Goal: Contribute content: Contribute content

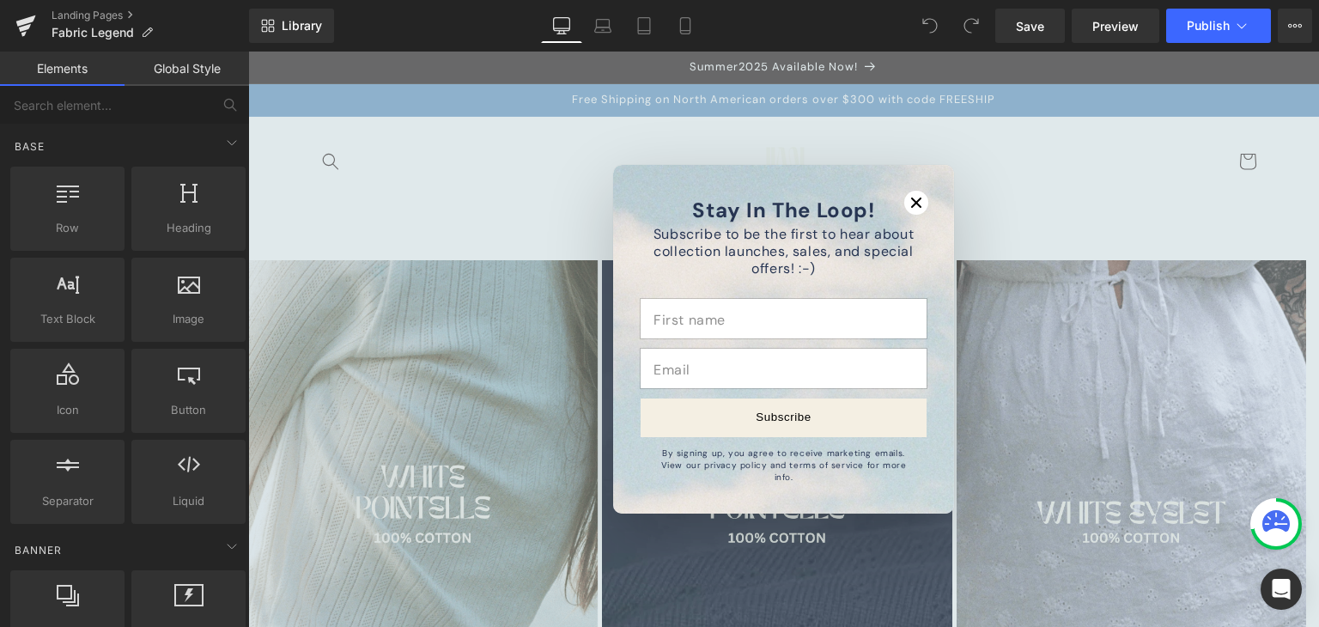
click at [896, 221] on h2 "Stay In The Loop!" at bounding box center [783, 210] width 289 height 22
click at [911, 208] on icon "Close modal" at bounding box center [916, 203] width 10 height 10
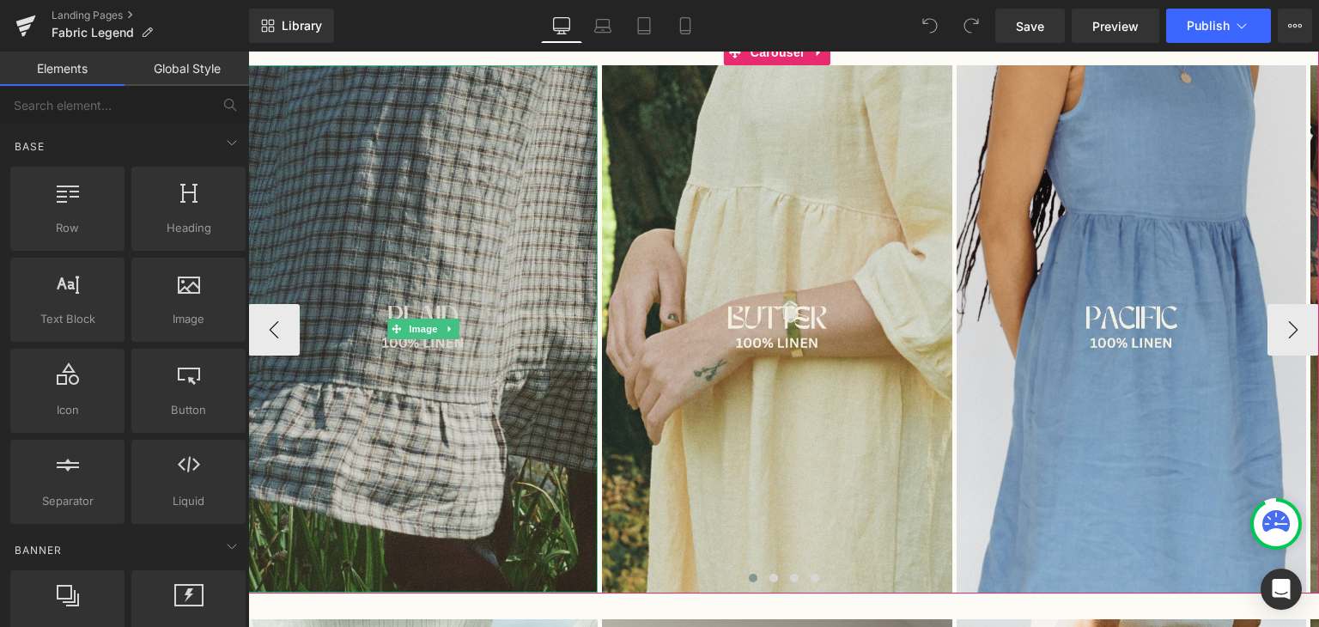
scroll to position [661, 0]
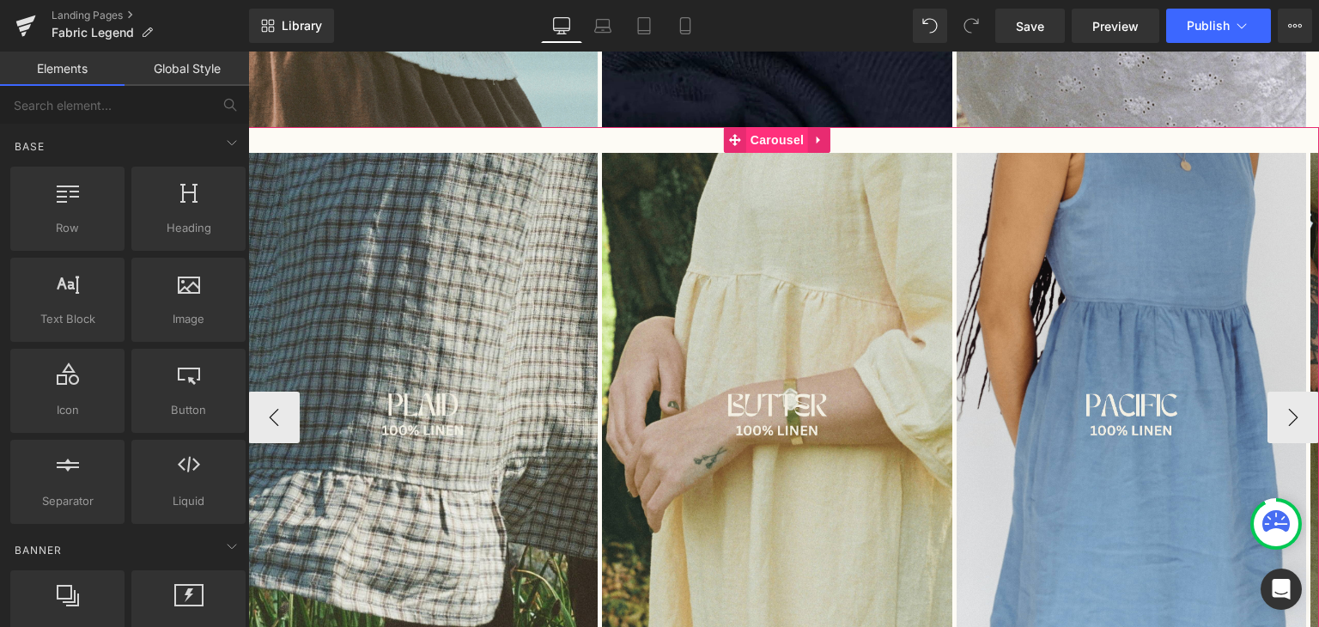
click at [759, 147] on span "Carousel" at bounding box center [777, 140] width 62 height 26
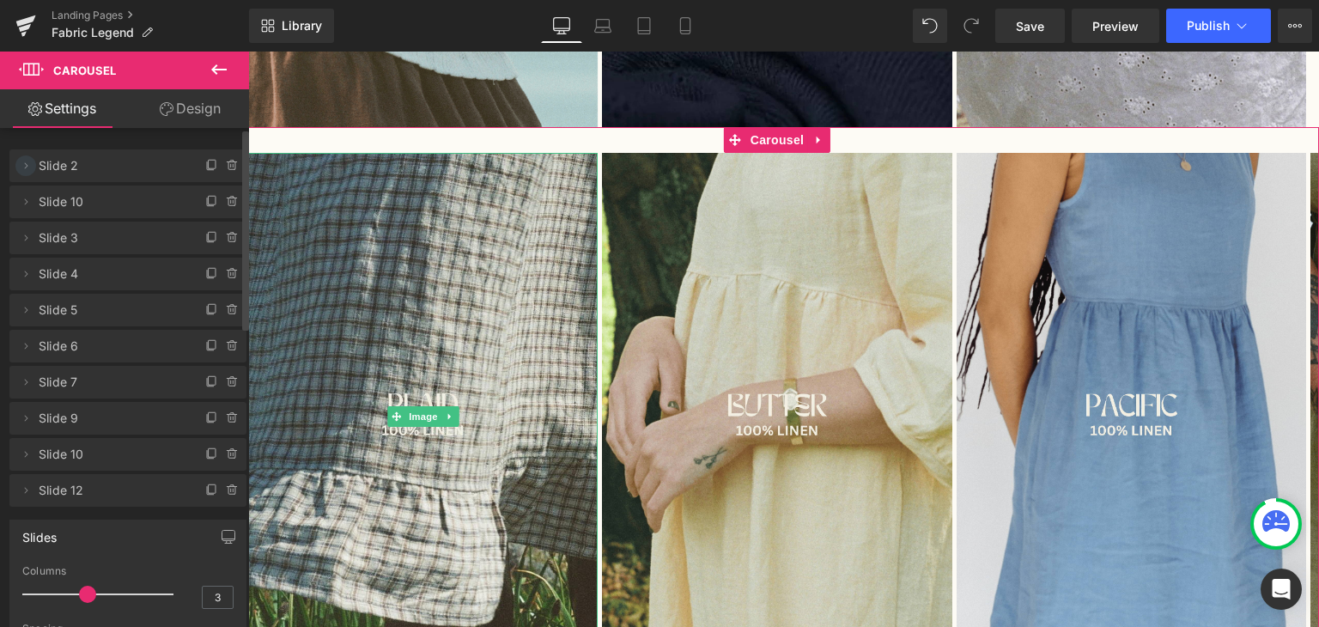
click at [33, 162] on span at bounding box center [25, 165] width 21 height 21
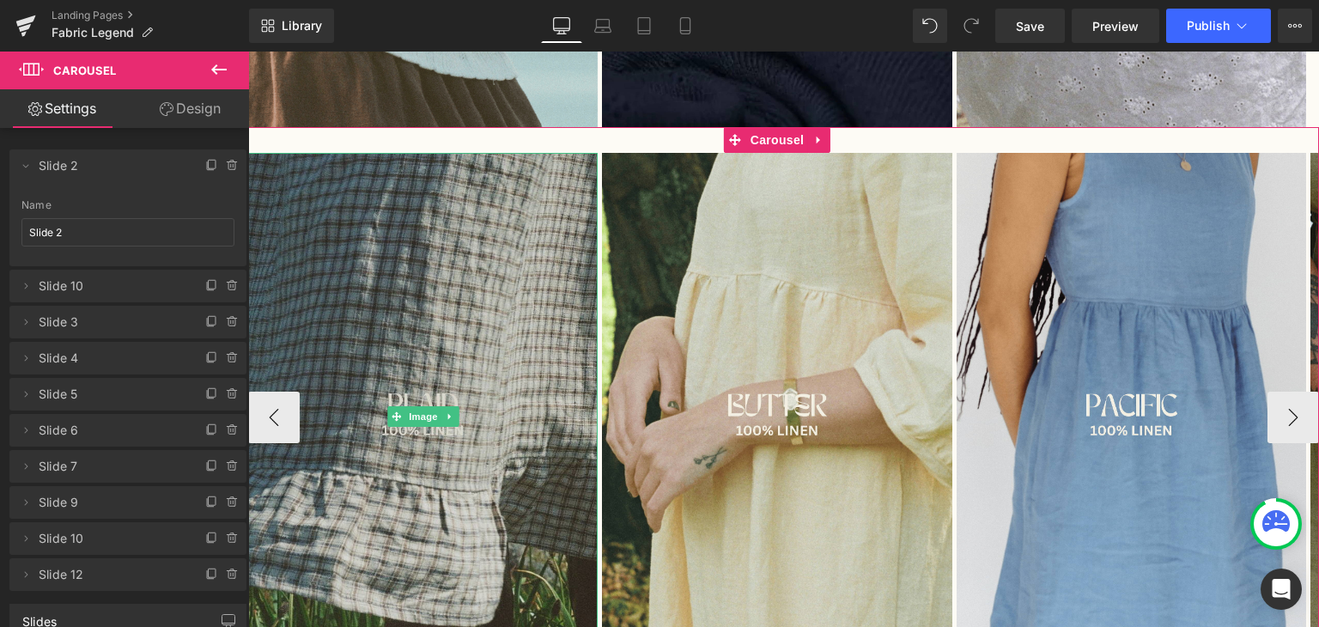
click at [336, 240] on img at bounding box center [423, 416] width 350 height 527
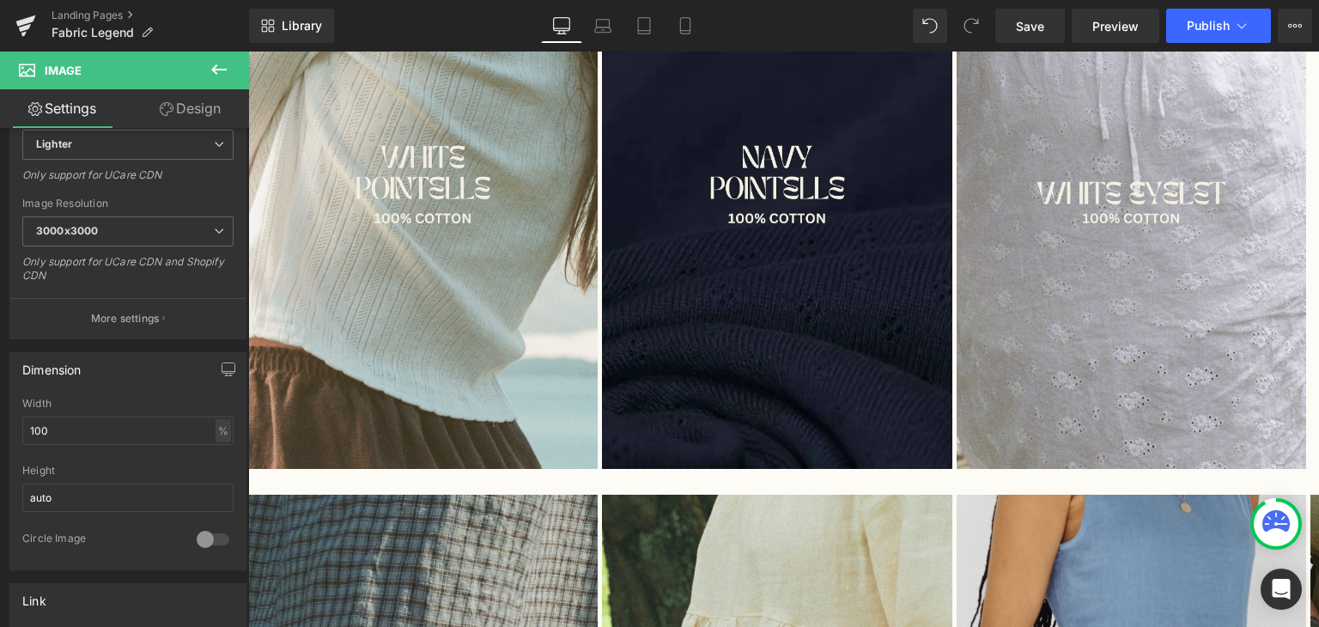
scroll to position [312, 0]
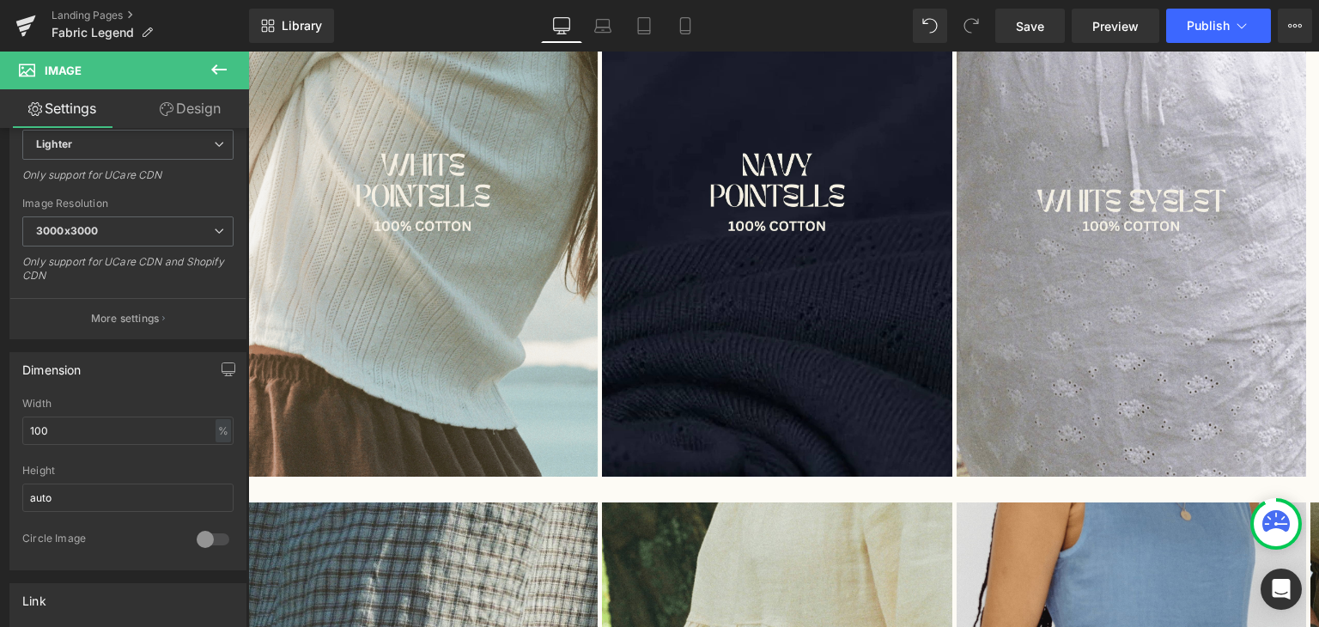
click at [220, 66] on icon at bounding box center [219, 69] width 21 height 21
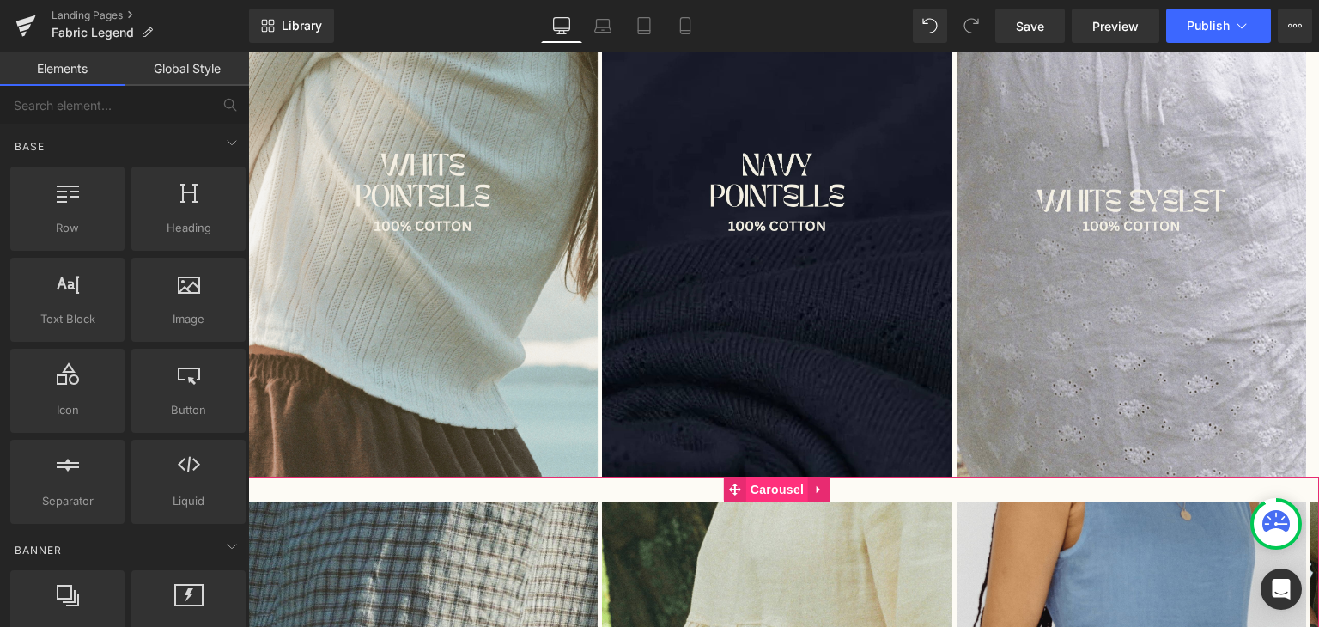
click at [772, 492] on span "Carousel" at bounding box center [777, 490] width 62 height 26
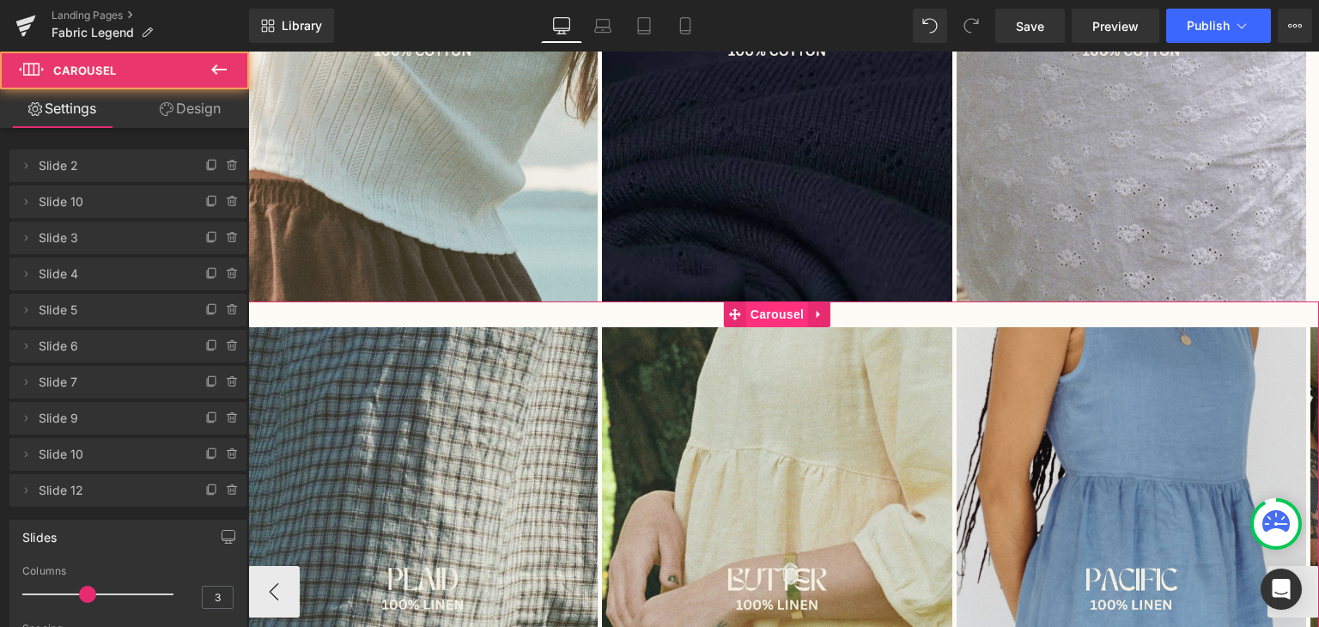
scroll to position [488, 0]
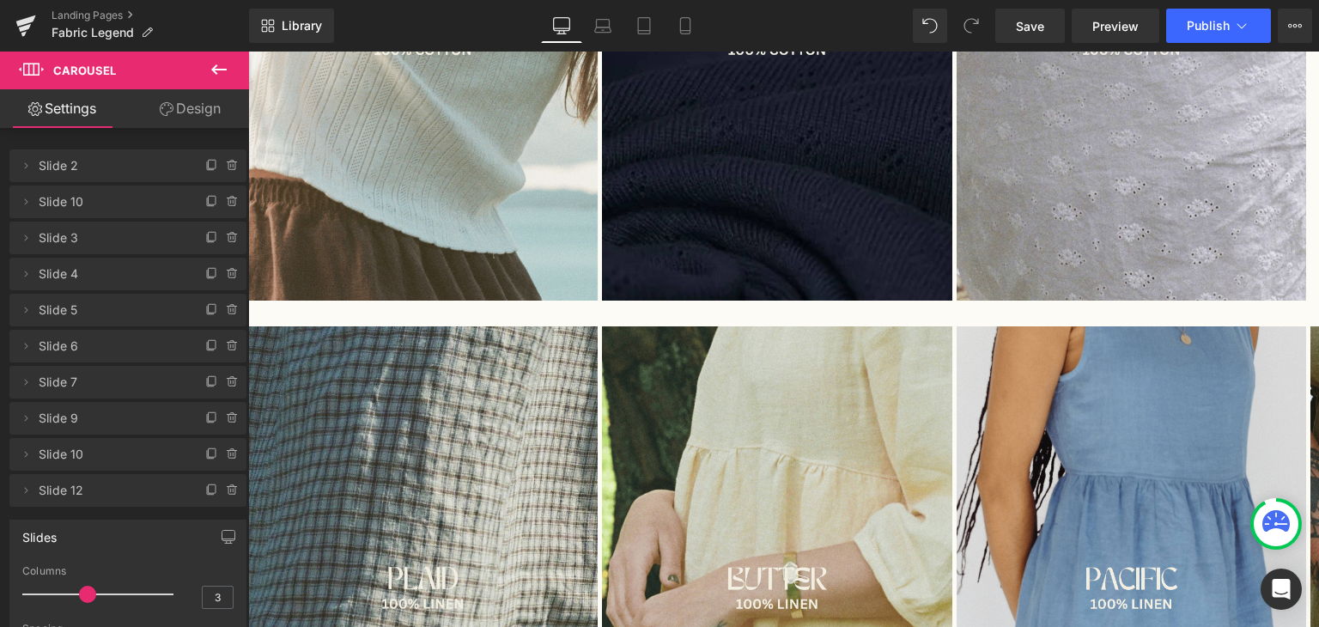
click at [640, 564] on div "Rendering Content" at bounding box center [660, 559] width 106 height 19
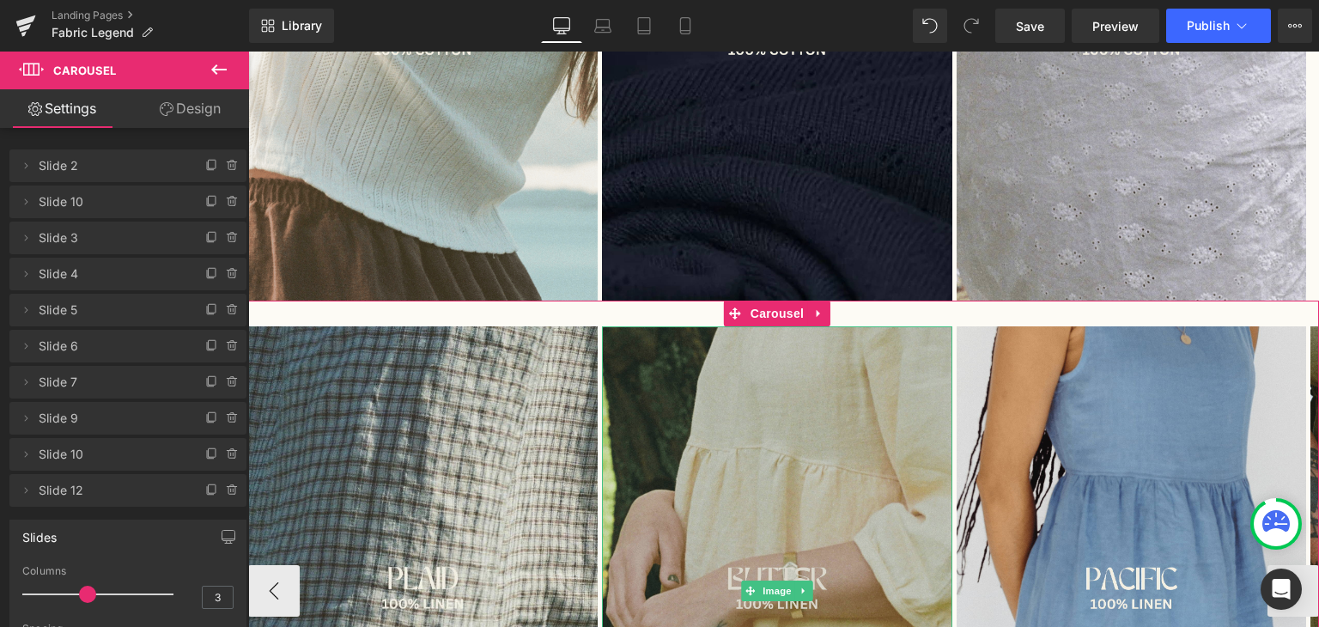
click at [690, 447] on img at bounding box center [777, 590] width 350 height 528
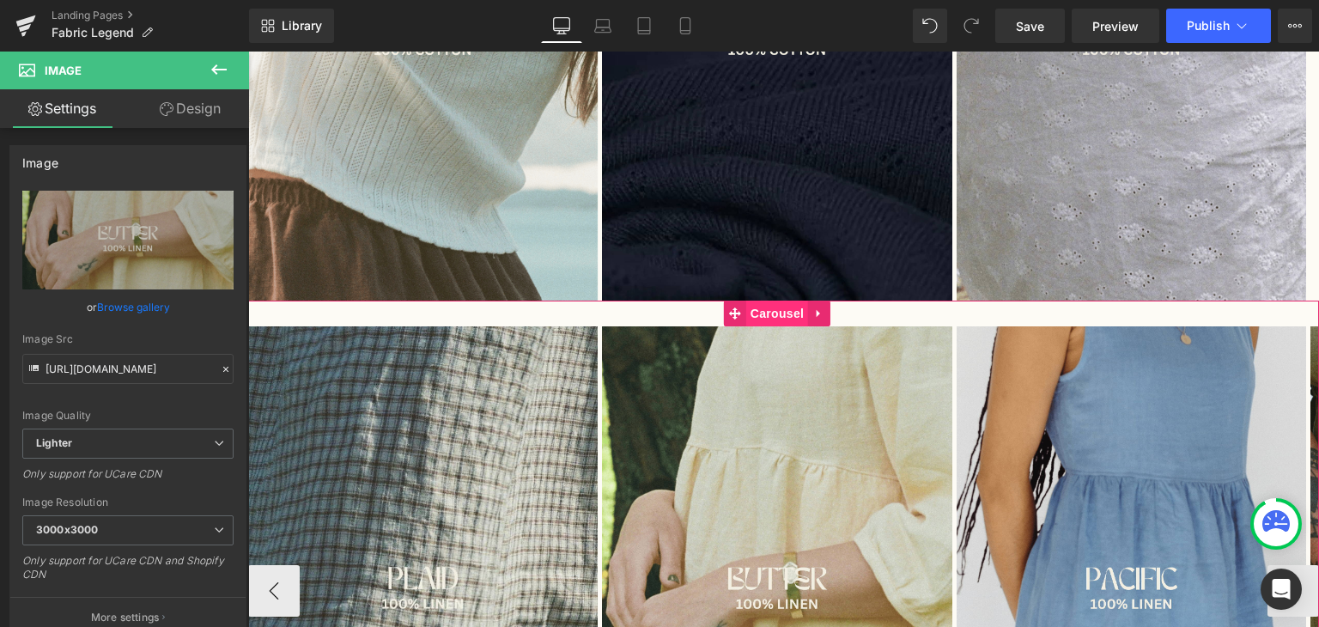
click at [772, 303] on span "Carousel" at bounding box center [777, 314] width 62 height 26
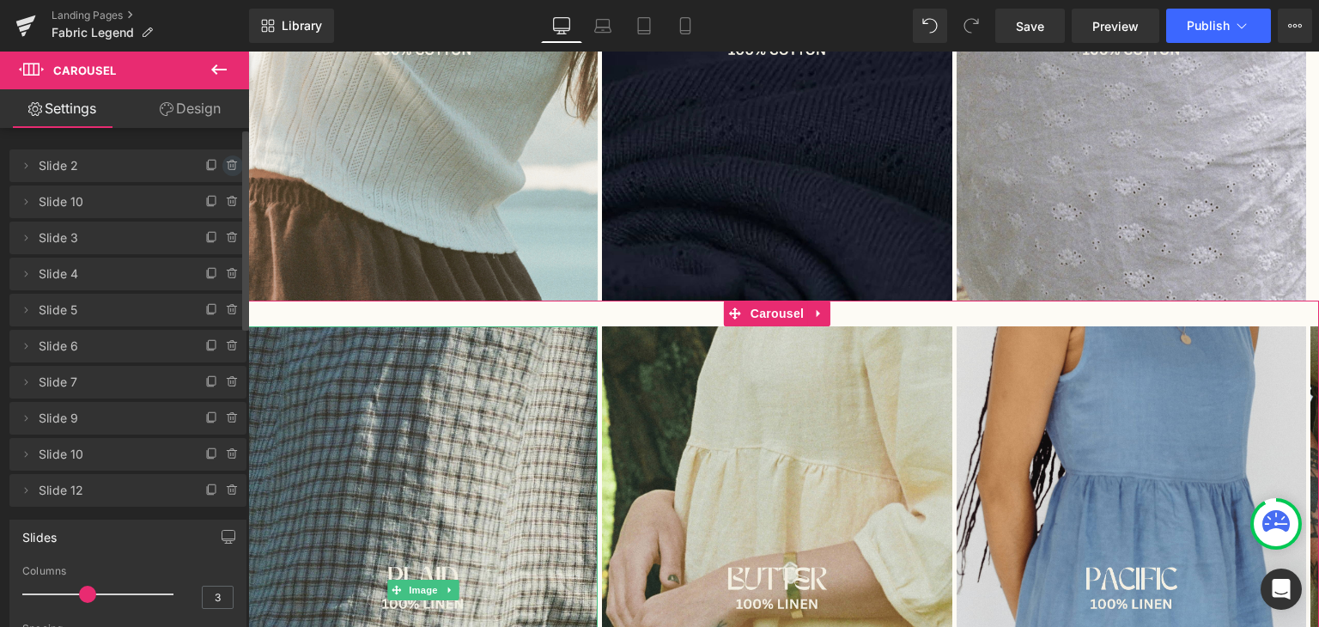
click at [227, 166] on icon at bounding box center [233, 166] width 14 height 14
click at [211, 166] on button "Delete" at bounding box center [214, 166] width 54 height 22
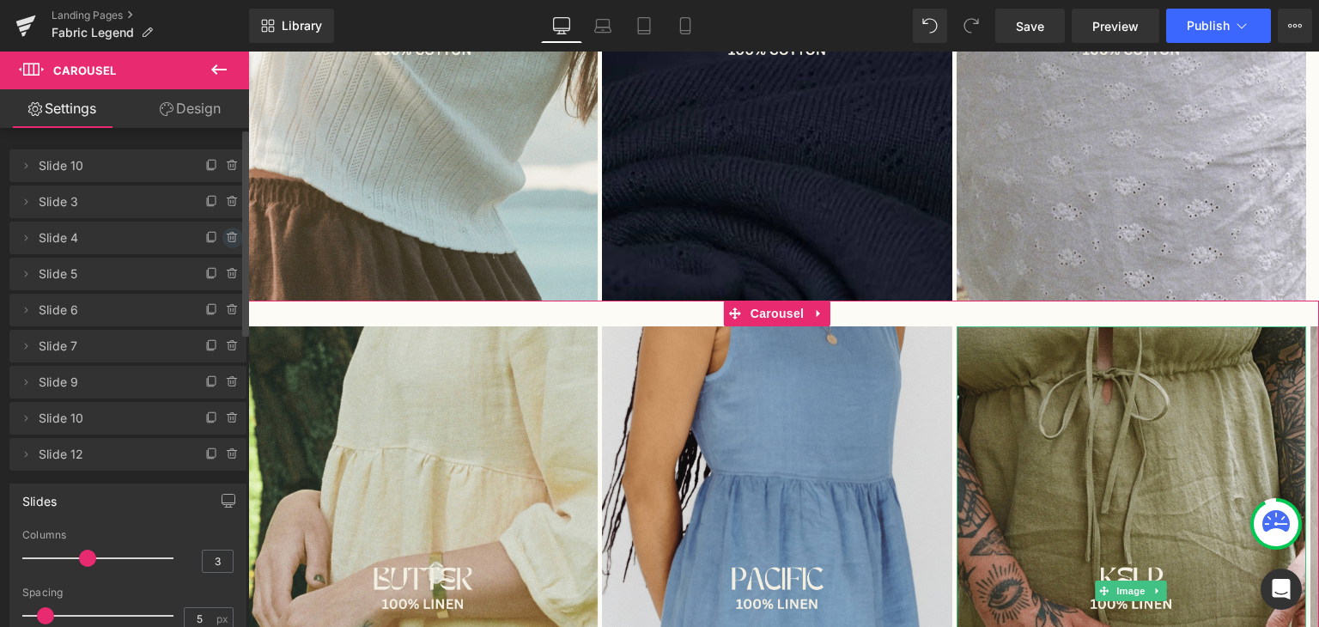
click at [230, 236] on icon at bounding box center [233, 238] width 14 height 14
click at [222, 232] on button "Delete" at bounding box center [214, 239] width 54 height 22
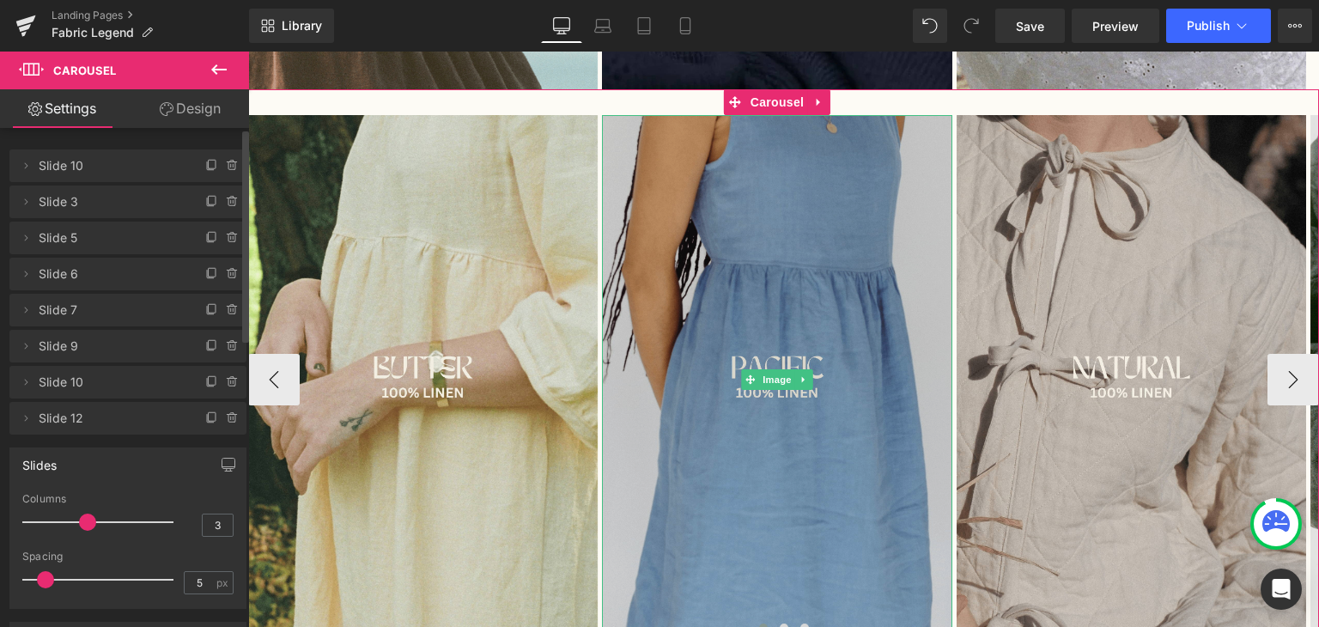
scroll to position [717, 0]
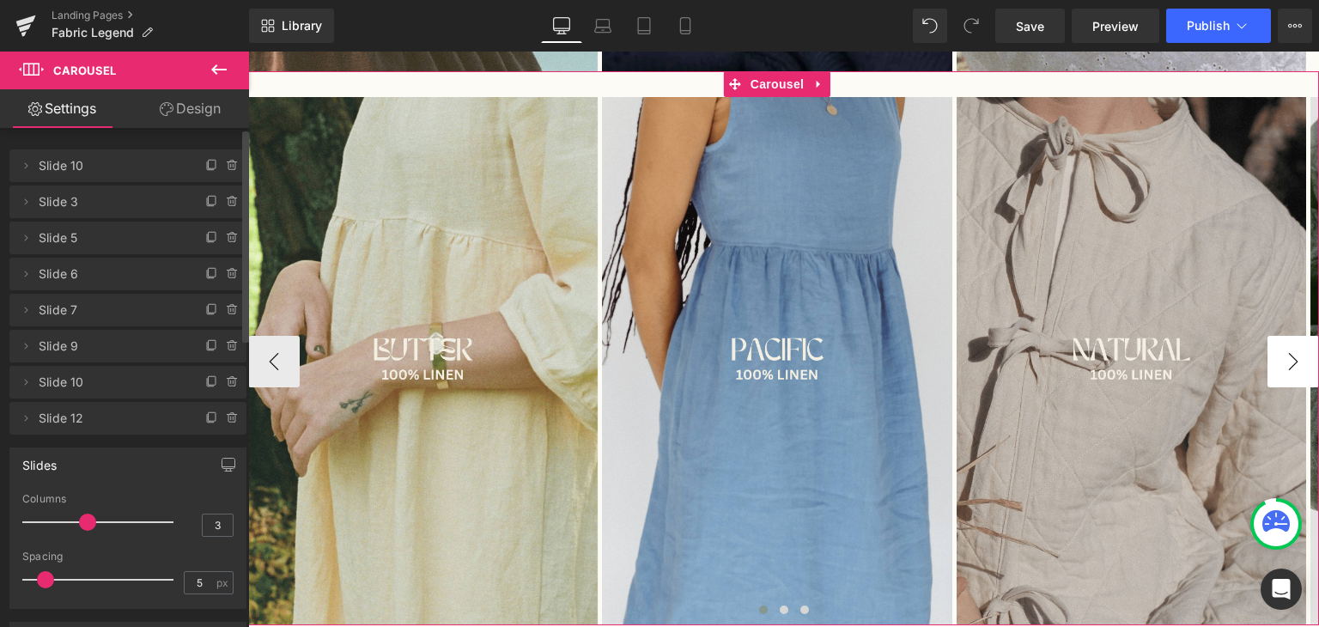
click at [1281, 368] on button "›" at bounding box center [1294, 362] width 52 height 52
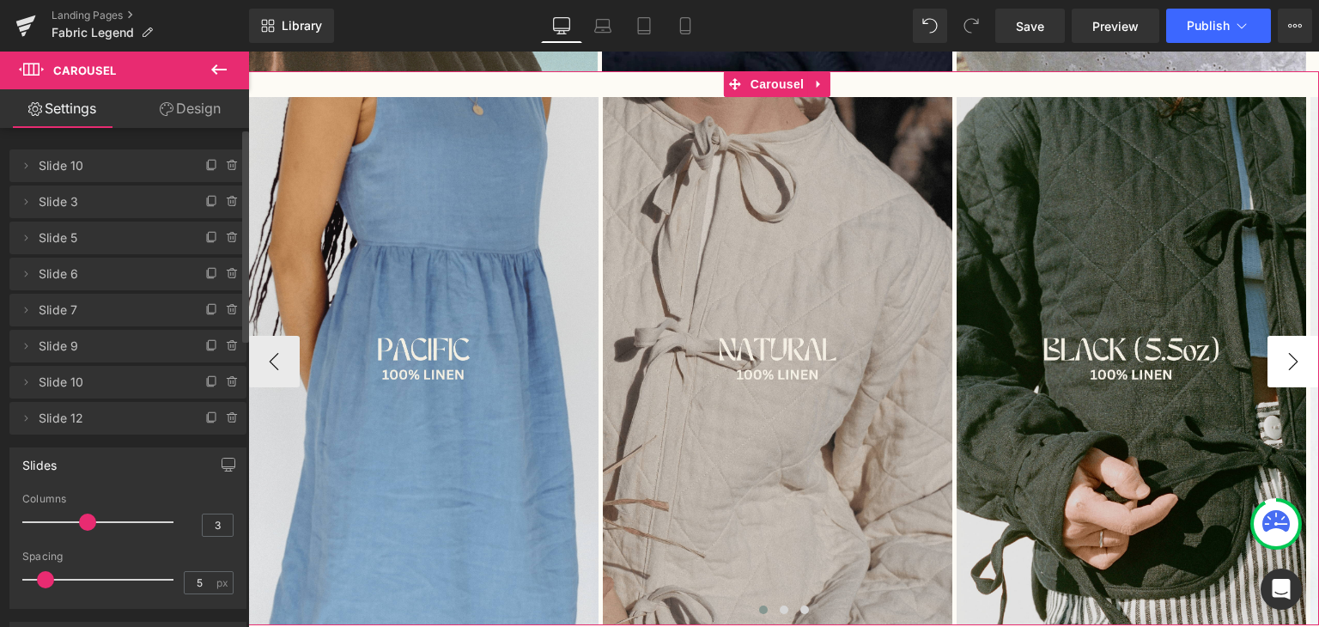
click at [1281, 368] on button "›" at bounding box center [1294, 362] width 52 height 52
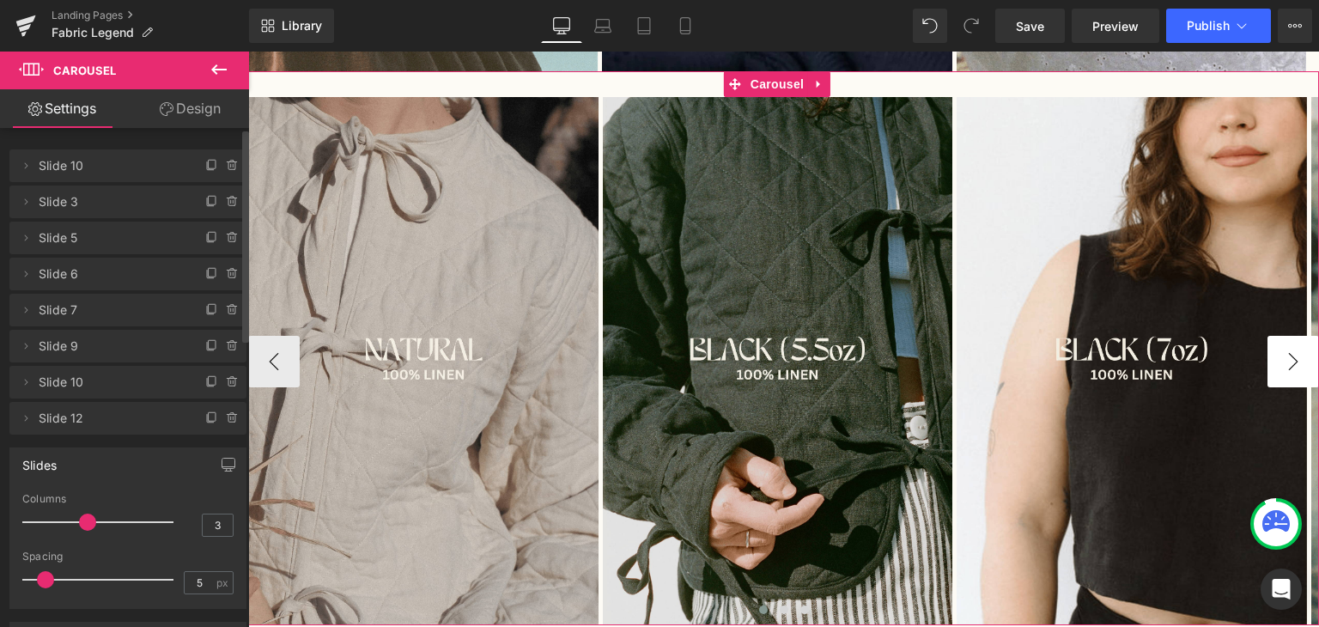
click at [1281, 368] on button "›" at bounding box center [1294, 362] width 52 height 52
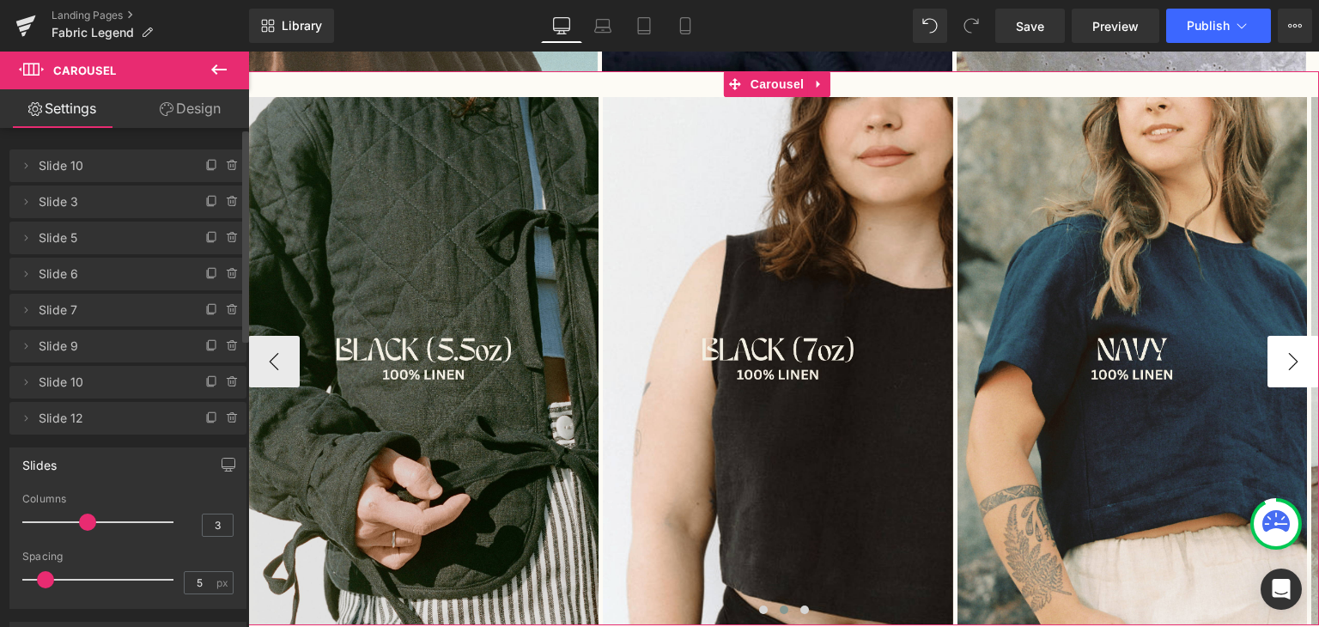
click at [1281, 368] on button "›" at bounding box center [1294, 362] width 52 height 52
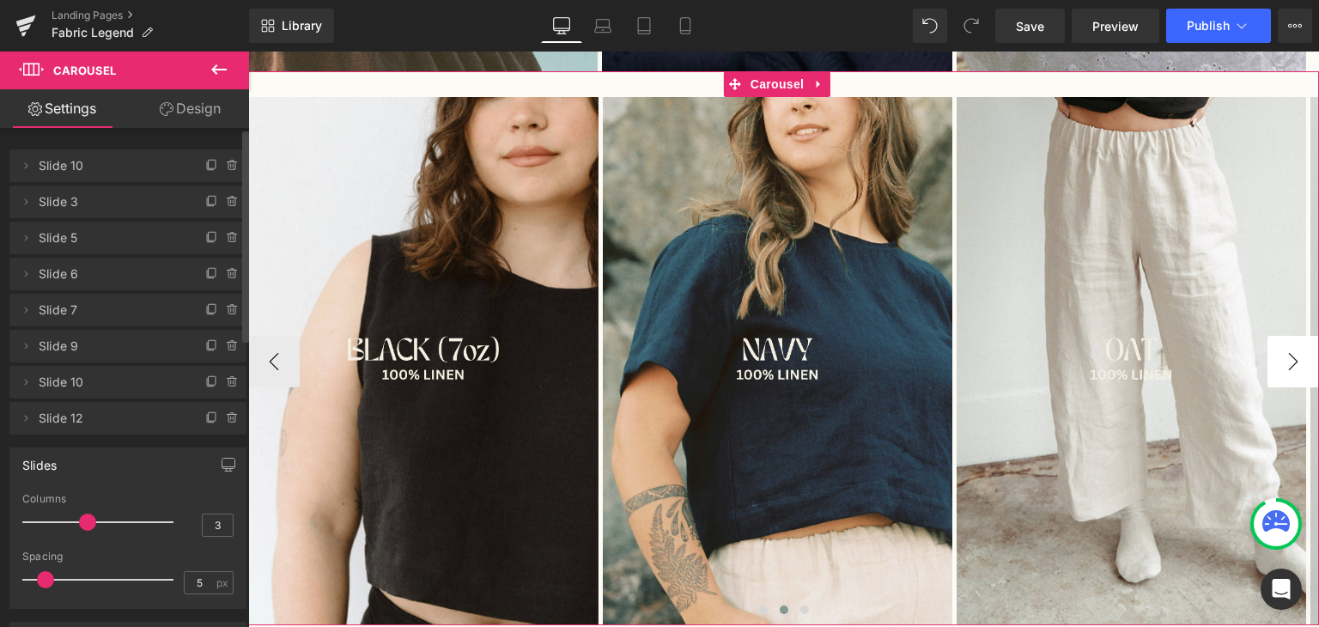
click at [1281, 368] on button "›" at bounding box center [1294, 362] width 52 height 52
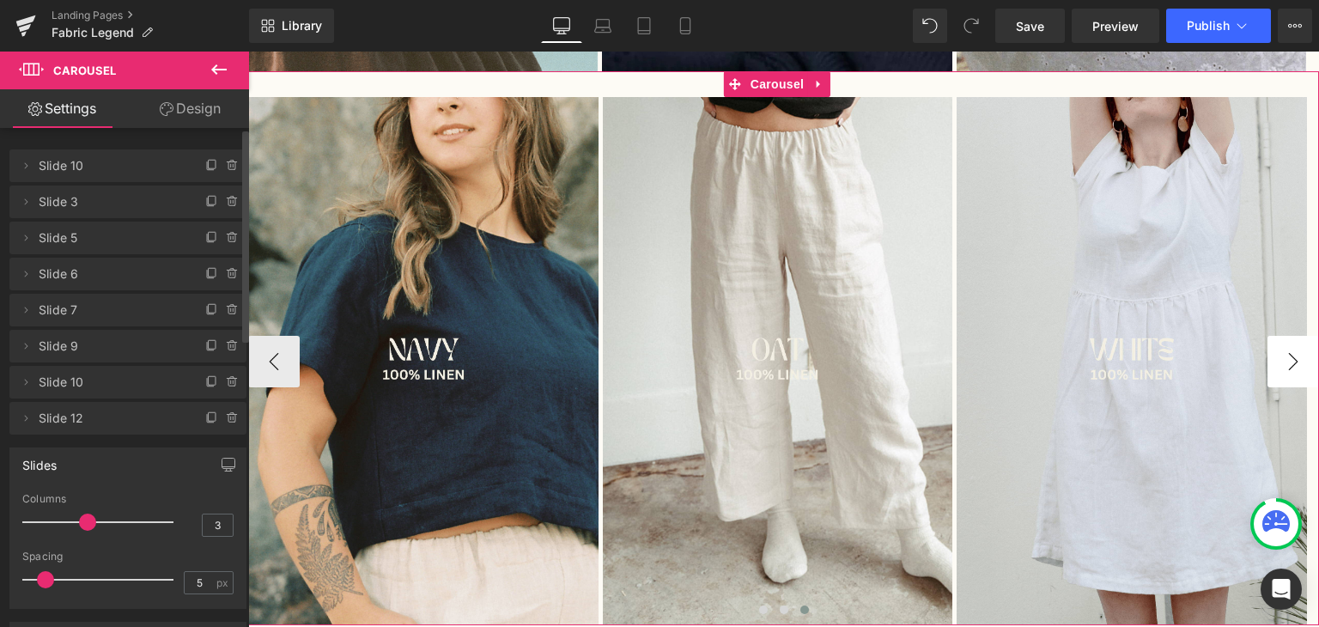
click at [1281, 368] on button "›" at bounding box center [1294, 362] width 52 height 52
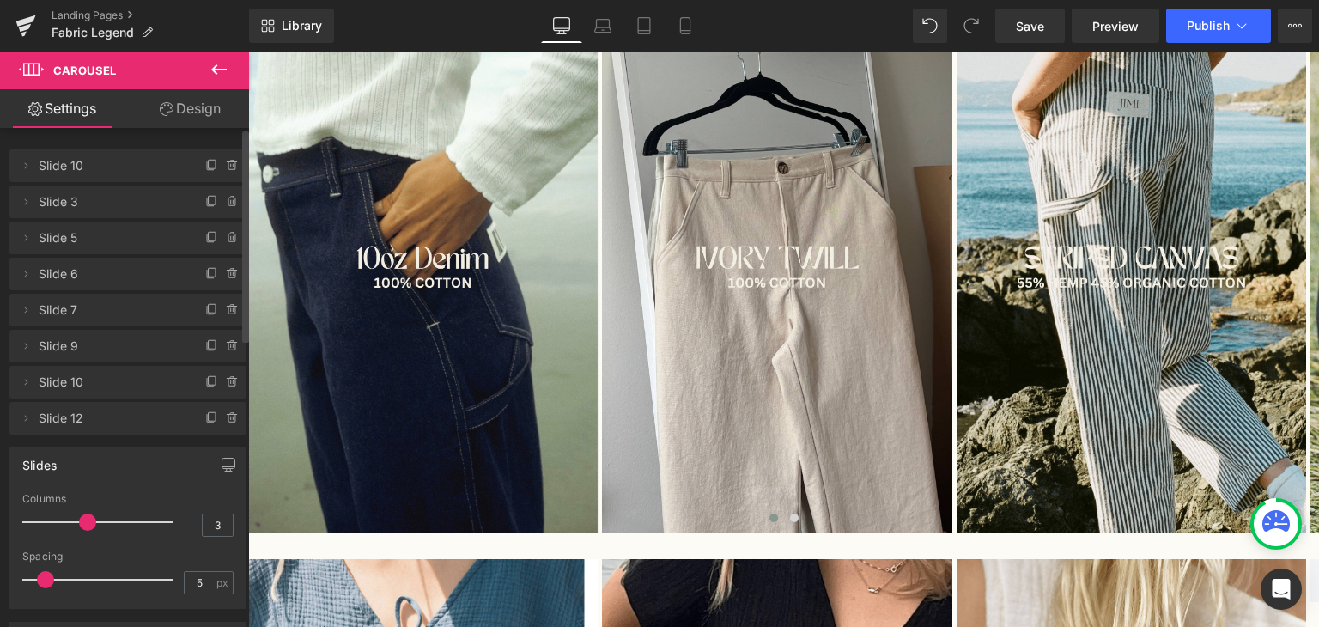
scroll to position [1373, 0]
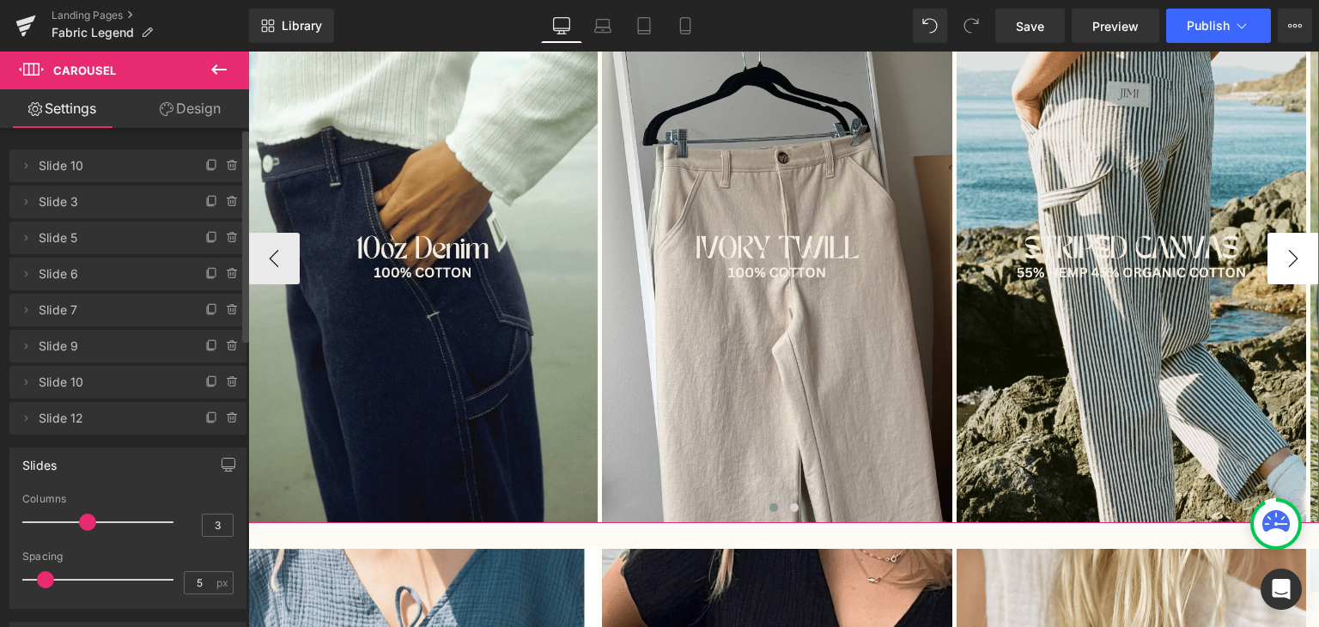
click at [1268, 259] on button "›" at bounding box center [1294, 259] width 52 height 52
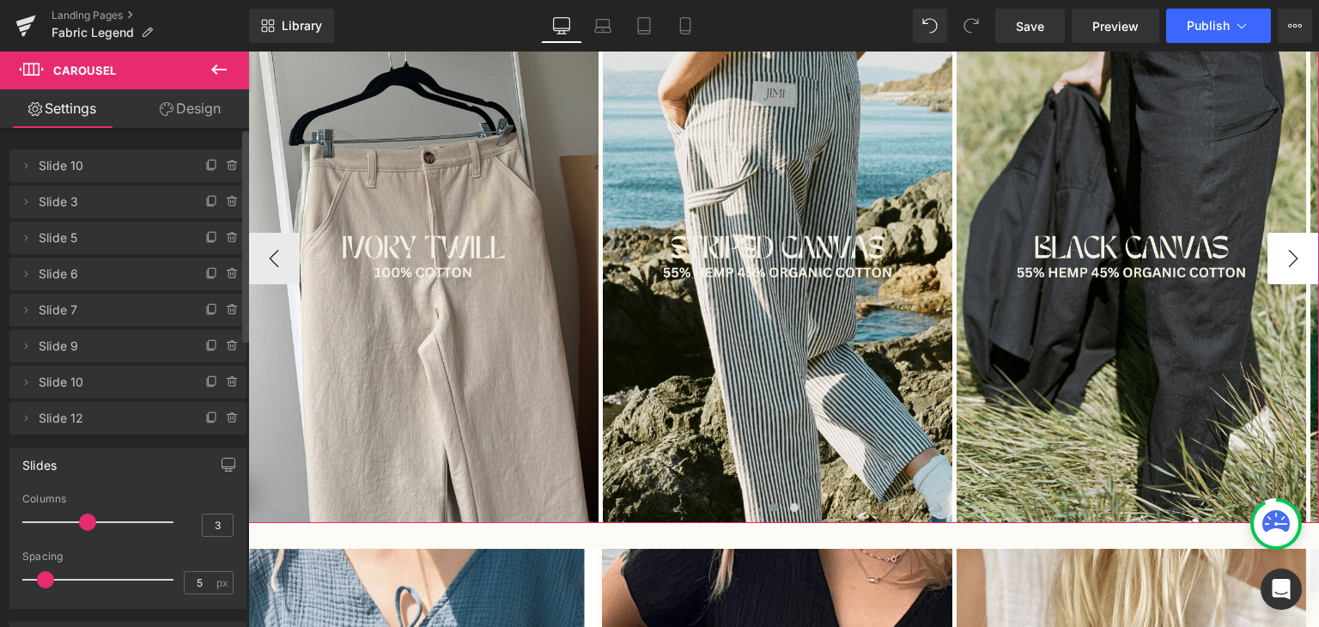
click at [1268, 259] on button "›" at bounding box center [1294, 259] width 52 height 52
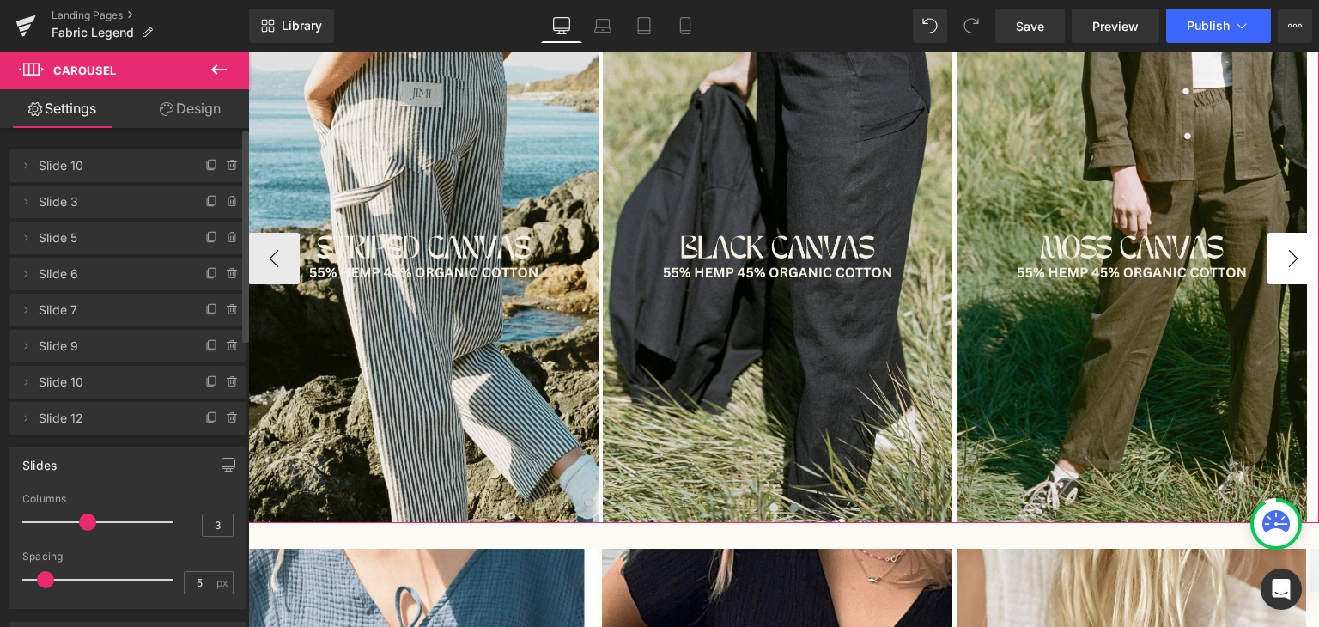
click at [1268, 259] on button "›" at bounding box center [1294, 259] width 52 height 52
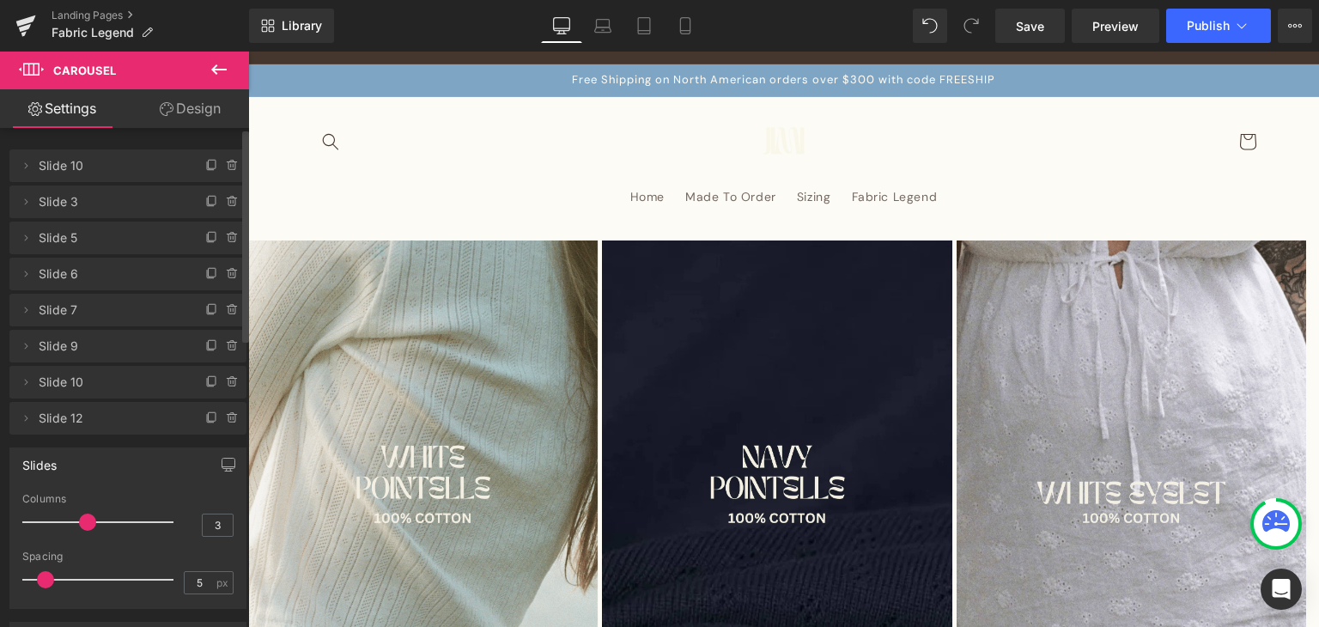
scroll to position [0, 0]
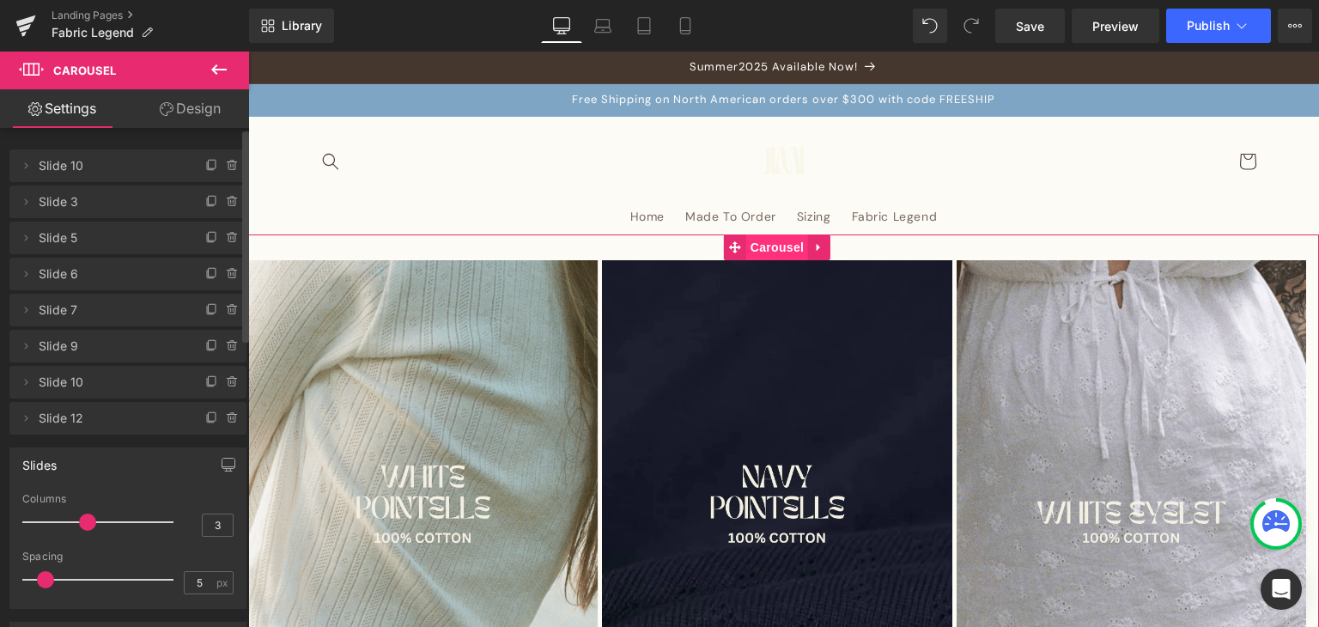
click at [759, 249] on span "Carousel" at bounding box center [777, 247] width 62 height 26
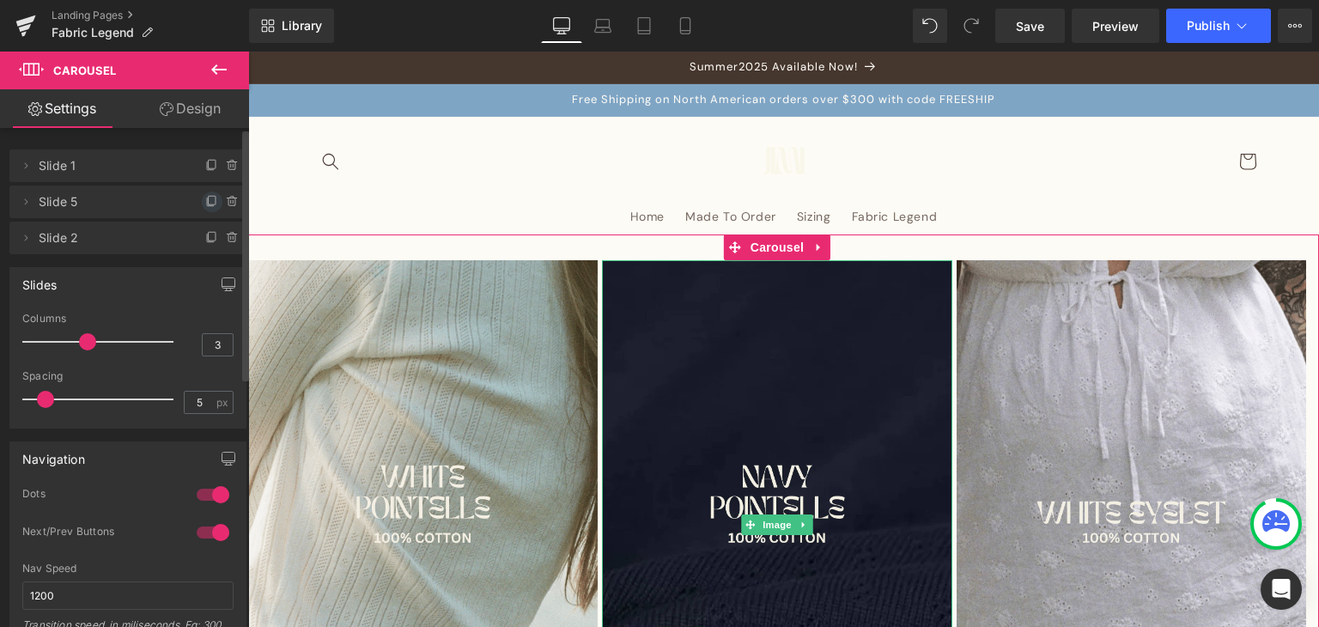
click at [209, 198] on icon at bounding box center [212, 200] width 7 height 9
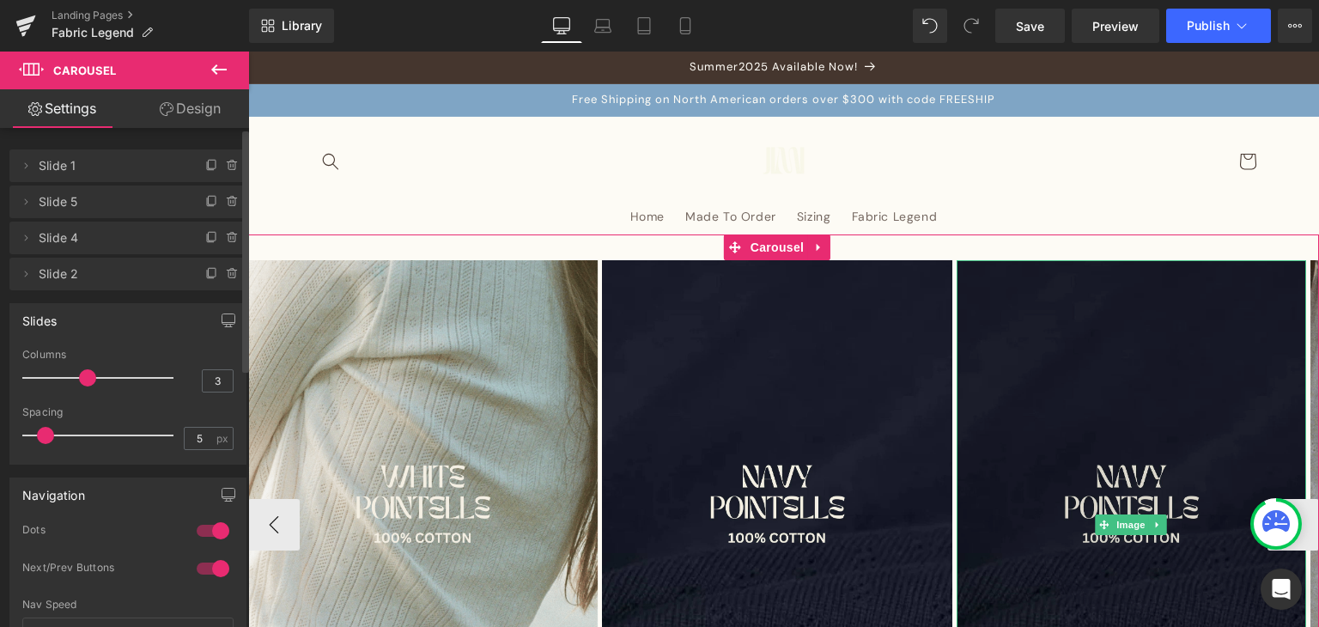
click at [1025, 417] on img at bounding box center [1132, 524] width 350 height 528
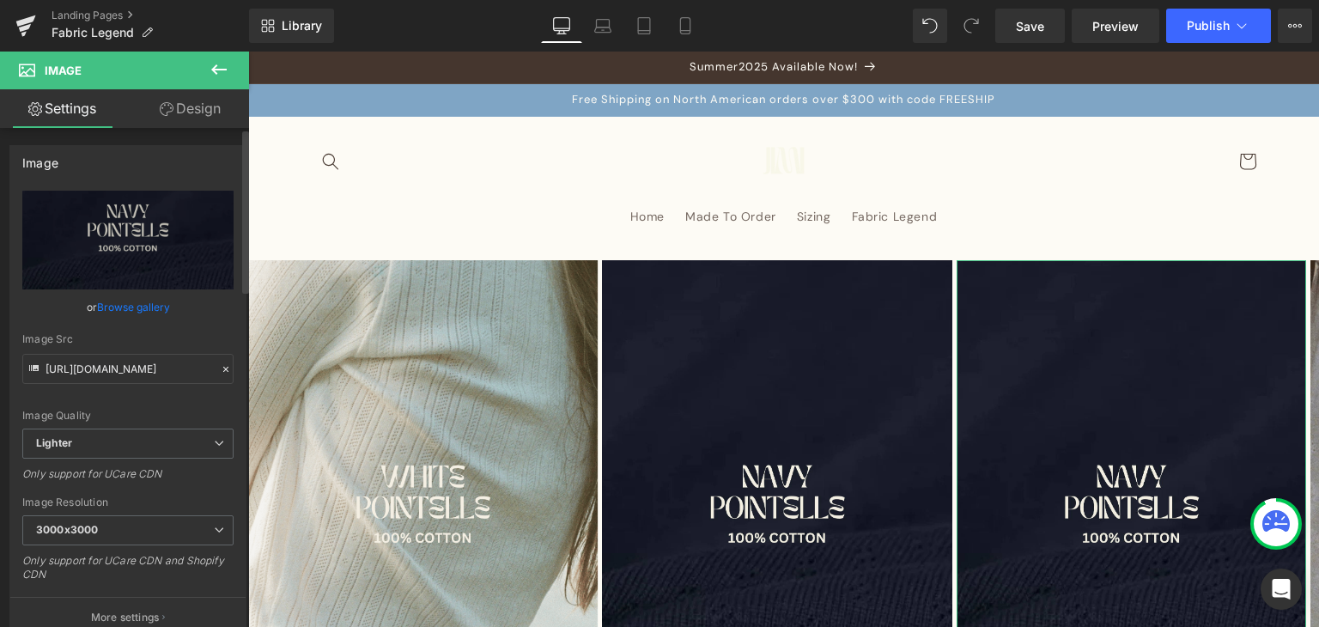
click at [119, 313] on link "Browse gallery" at bounding box center [133, 307] width 73 height 30
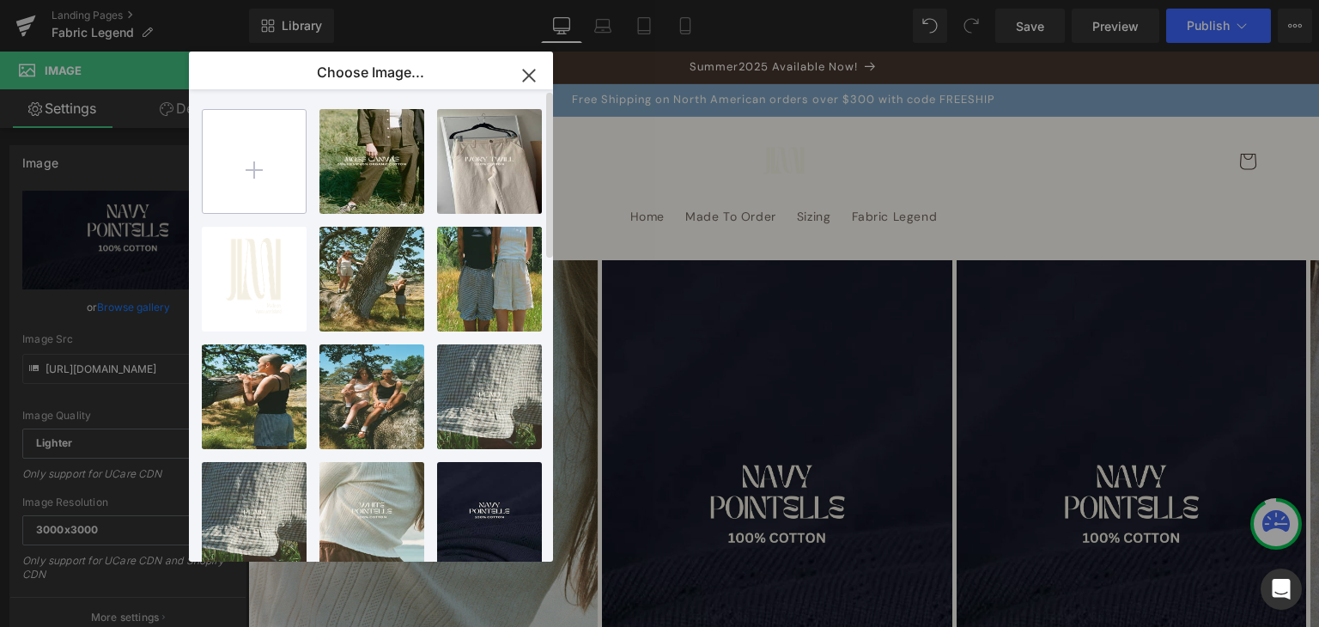
click at [298, 163] on input "file" at bounding box center [254, 161] width 103 height 103
click at [233, 170] on input "file" at bounding box center [254, 161] width 103 height 103
click at [275, 143] on input "file" at bounding box center [254, 161] width 103 height 103
type input "C:\fakepath\Fabric Legend 8 (10).png"
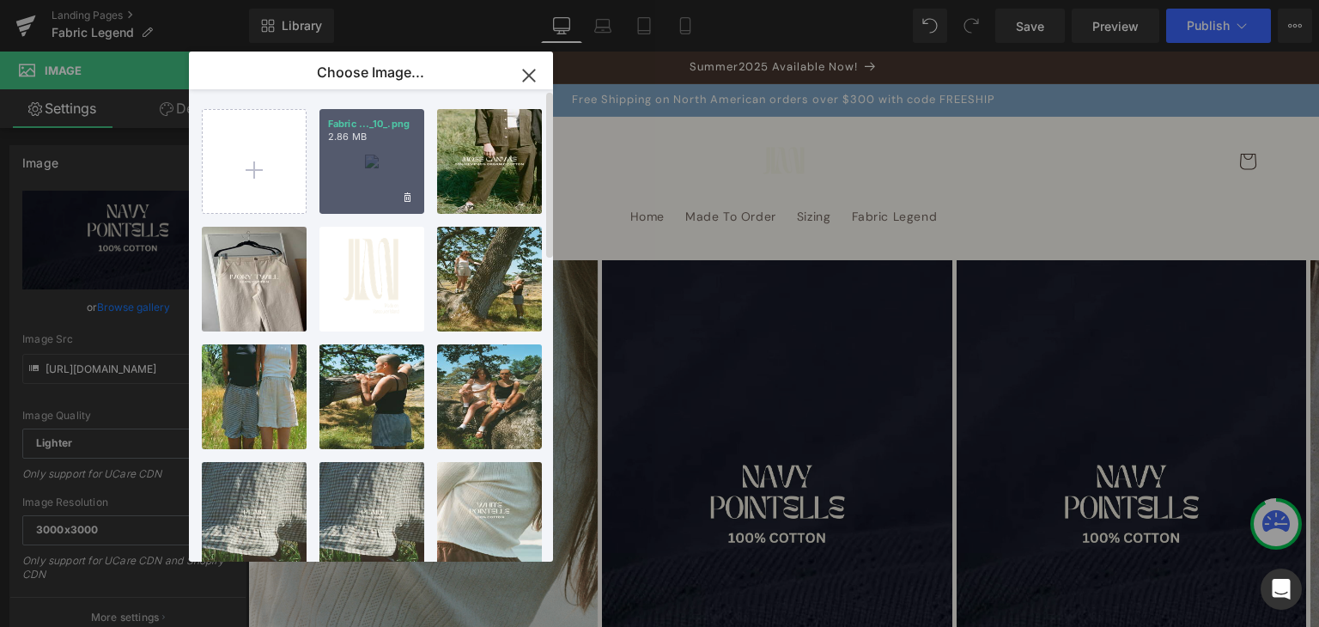
click at [367, 165] on div "Fabric ..._10_.png 2.86 MB" at bounding box center [371, 161] width 105 height 105
type input "https://ucarecdn.com/c3851e8f-ea5c-436e-ba7f-6c3f15e5e1a4/-/format/auto/-/previ…"
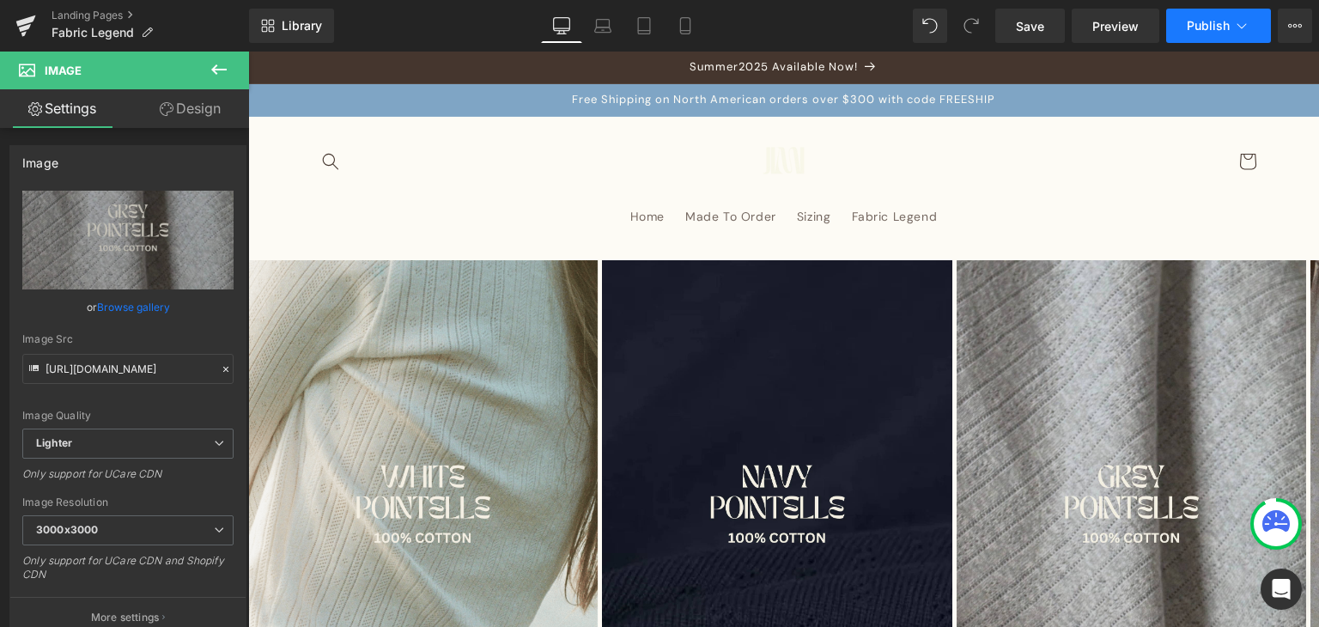
click at [1206, 24] on span "Publish" at bounding box center [1208, 26] width 43 height 14
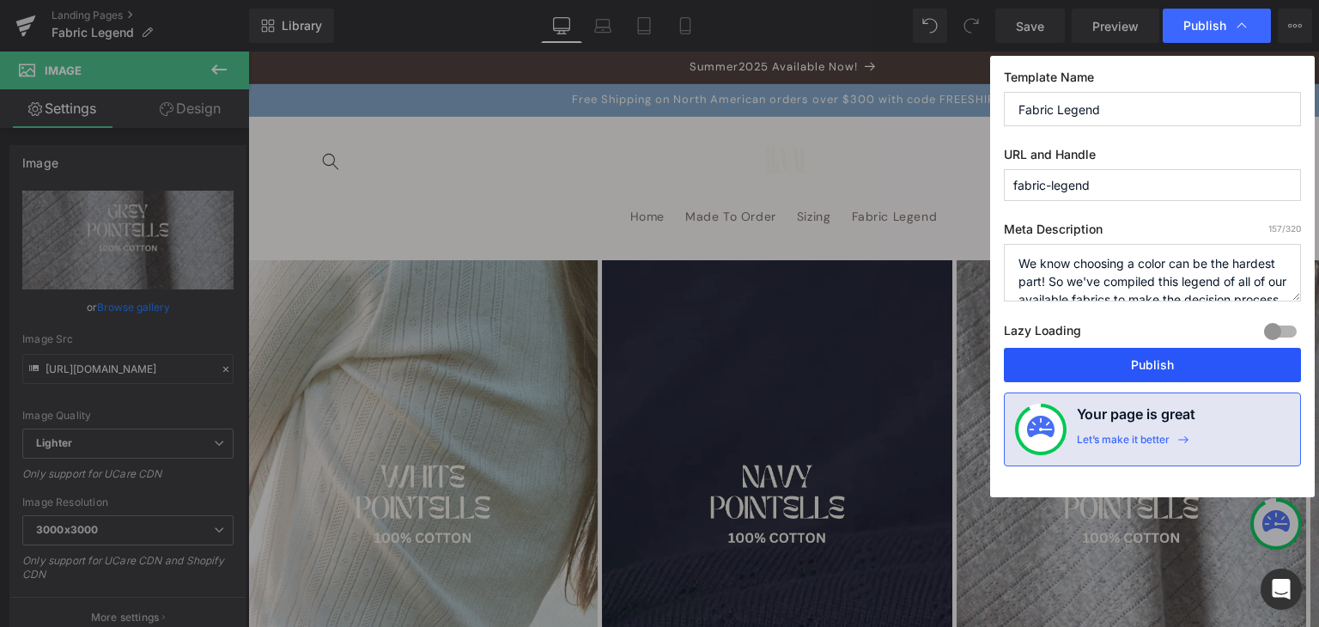
click at [1128, 366] on button "Publish" at bounding box center [1152, 365] width 297 height 34
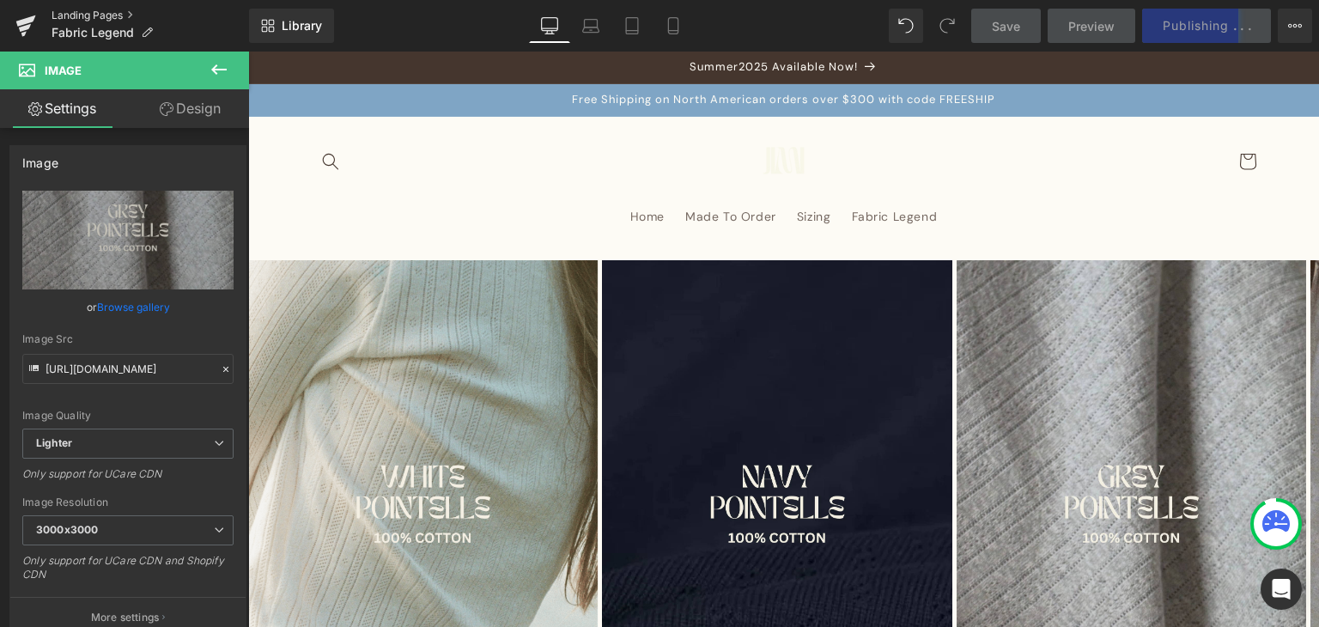
click at [89, 11] on link "Landing Pages" at bounding box center [151, 16] width 198 height 14
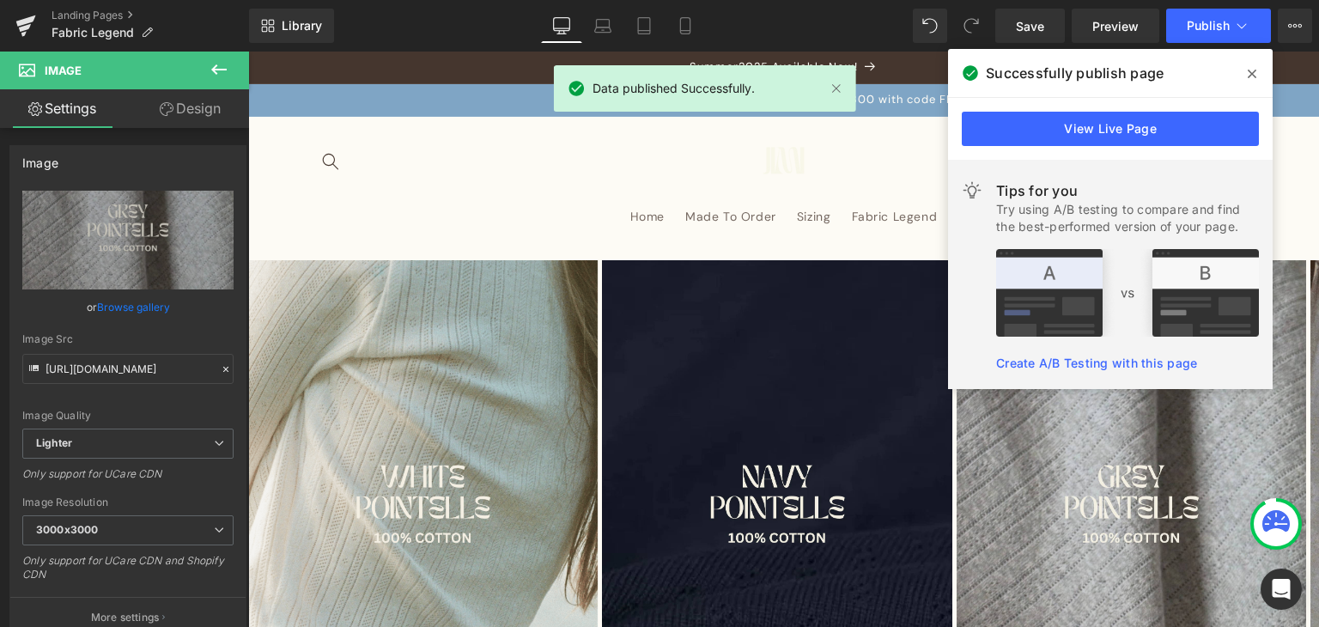
click at [1241, 82] on span at bounding box center [1251, 73] width 27 height 27
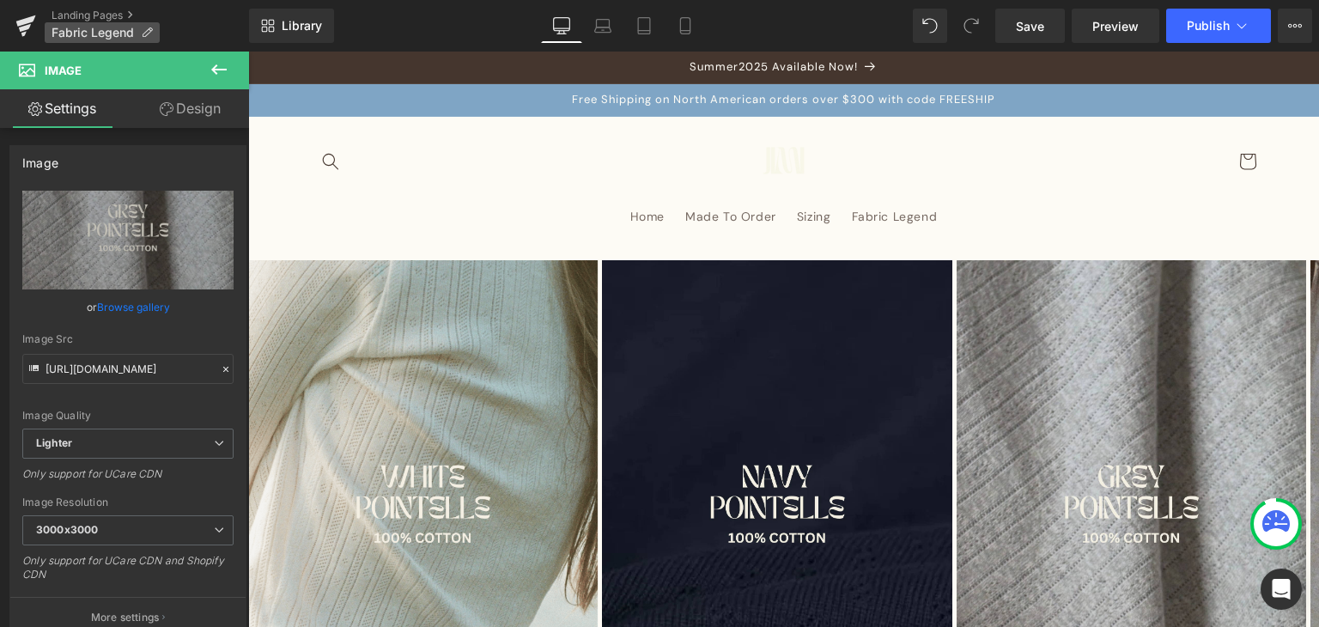
click at [76, 27] on span "Fabric Legend" at bounding box center [93, 33] width 82 height 14
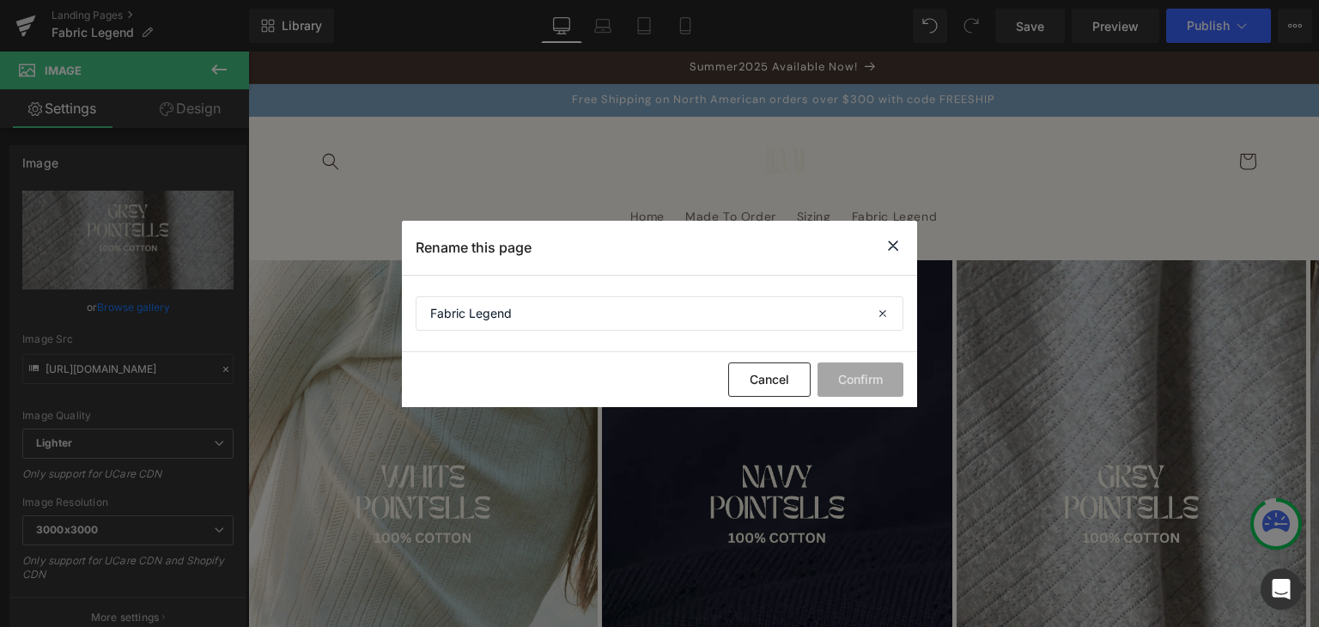
click at [886, 241] on icon at bounding box center [893, 245] width 21 height 21
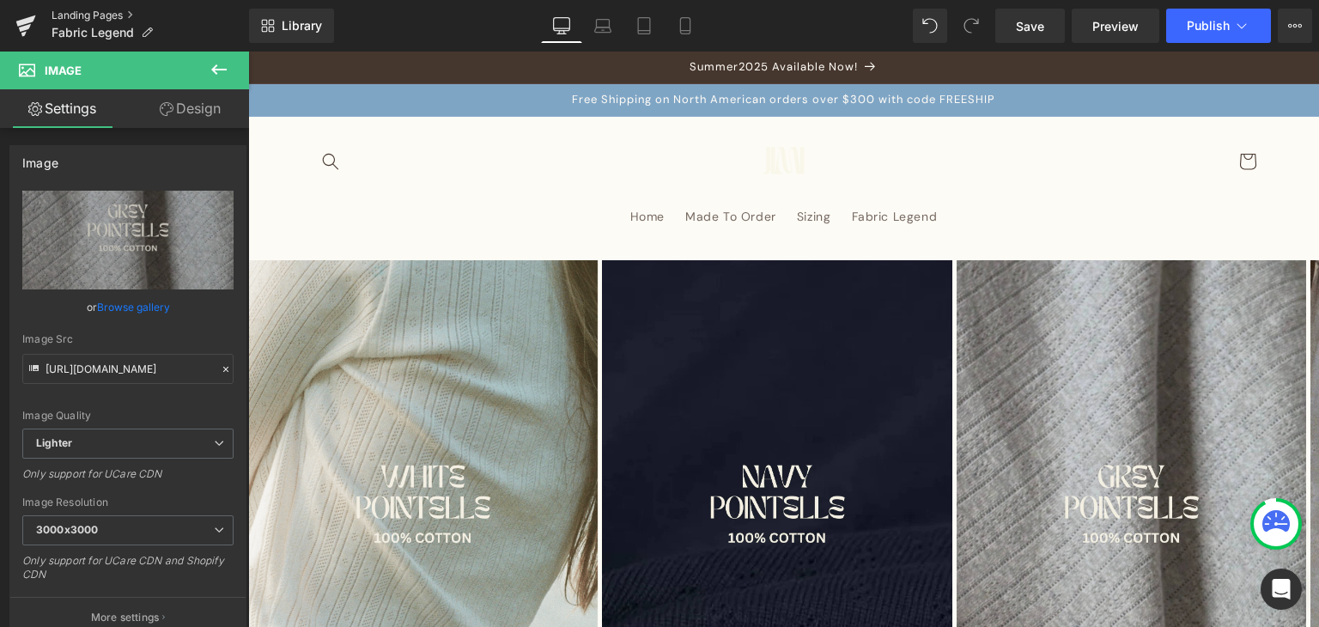
click at [94, 10] on link "Landing Pages" at bounding box center [151, 16] width 198 height 14
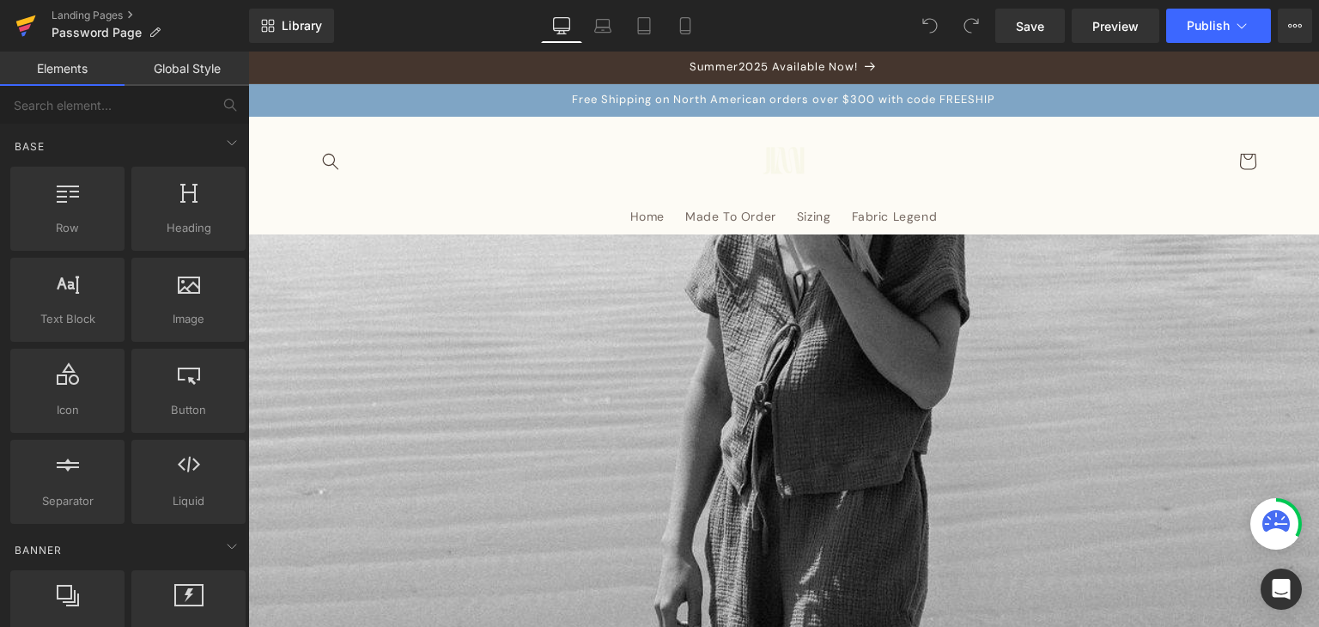
click at [27, 33] on icon at bounding box center [25, 25] width 21 height 43
